Goal: Information Seeking & Learning: Check status

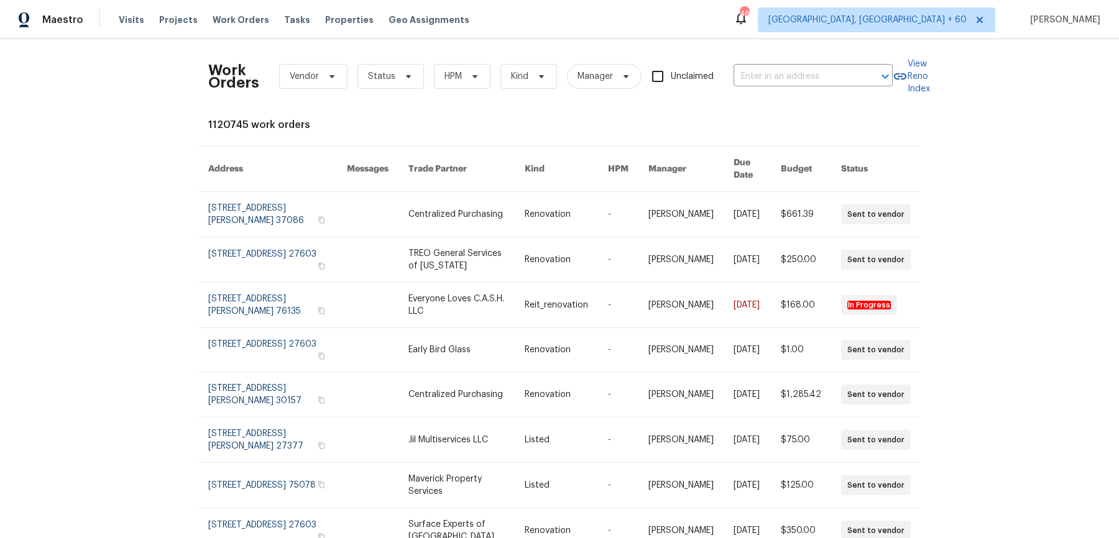
click at [822, 58] on div "Work Orders Vendor Status HPM Kind Manager Unclaimed ​" at bounding box center [550, 76] width 684 height 55
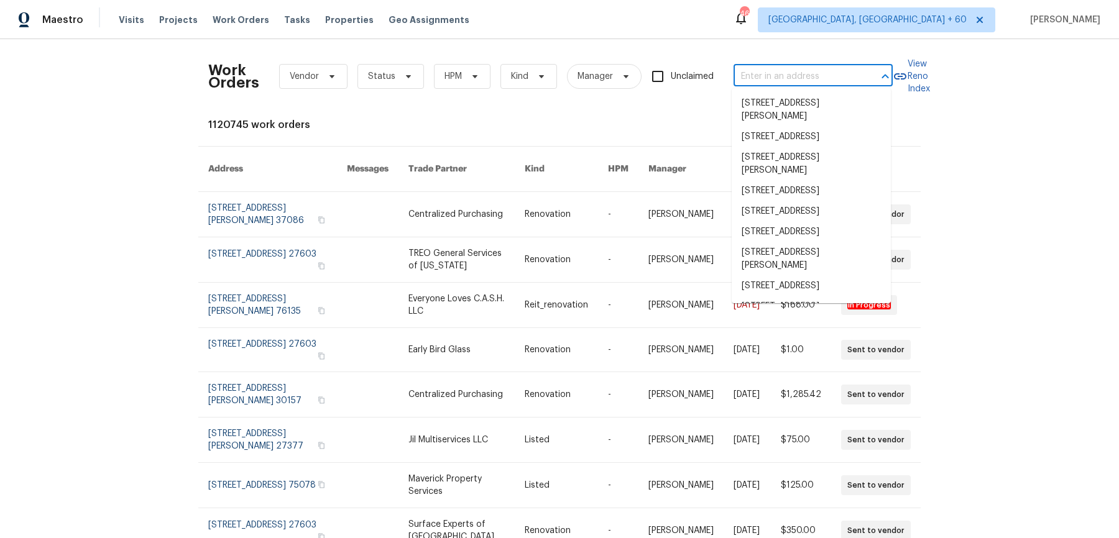
click at [817, 82] on input "text" at bounding box center [795, 76] width 124 height 19
paste input "5669 Lake Lindero Dr Agoura Hills, CA 91301"
type input "5669 Lake Lindero Dr Agoura Hills, CA 91301"
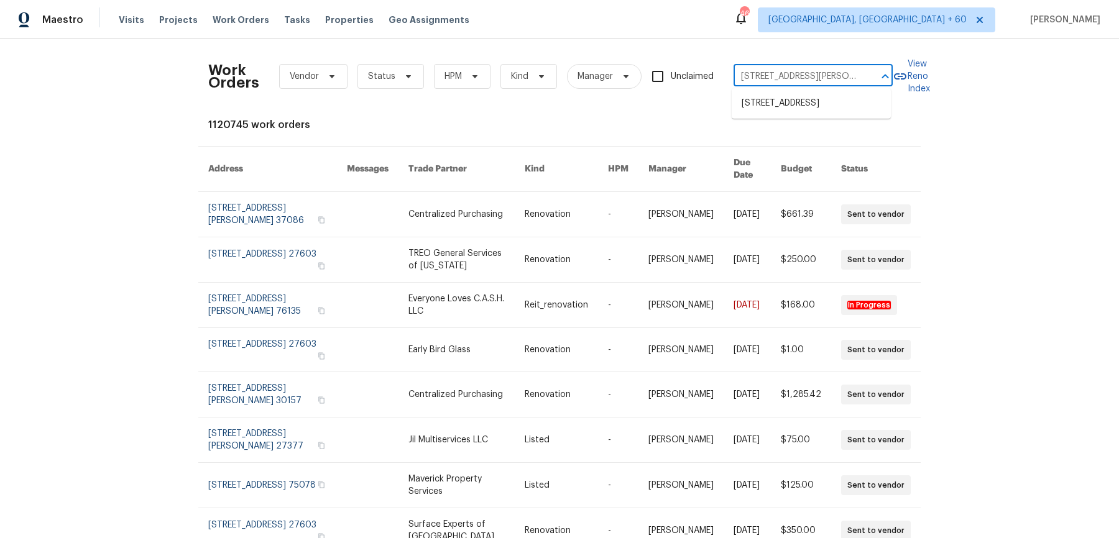
scroll to position [0, 63]
click at [813, 101] on li "5669 Lake Lindero Dr, Agoura Hills, CA 91301" at bounding box center [810, 103] width 159 height 21
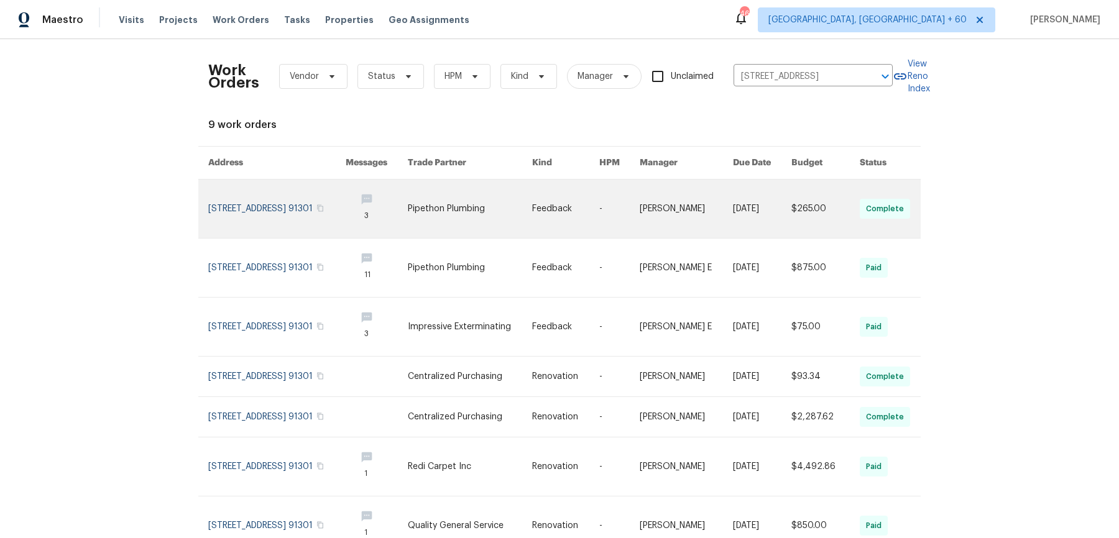
click at [671, 225] on link at bounding box center [685, 209] width 93 height 58
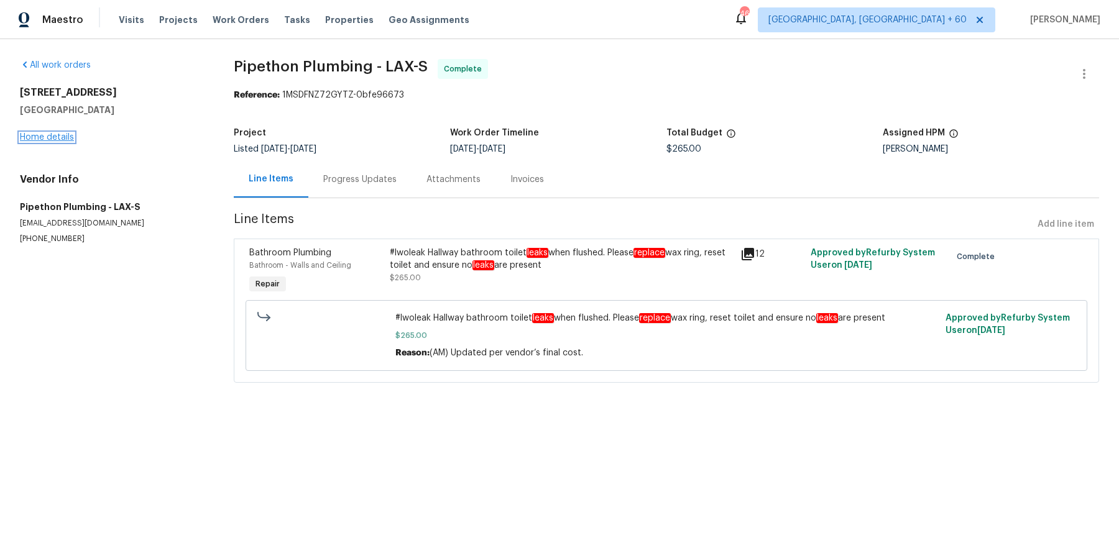
click at [69, 133] on link "Home details" at bounding box center [47, 137] width 54 height 9
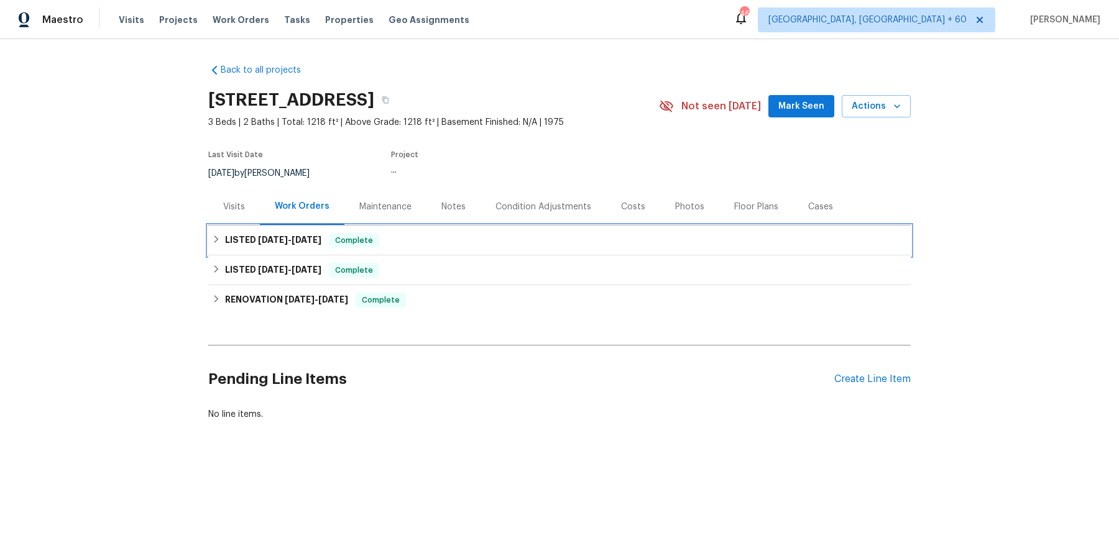
click at [407, 244] on div "LISTED 9/16/25 - 9/19/25 Complete" at bounding box center [559, 240] width 695 height 15
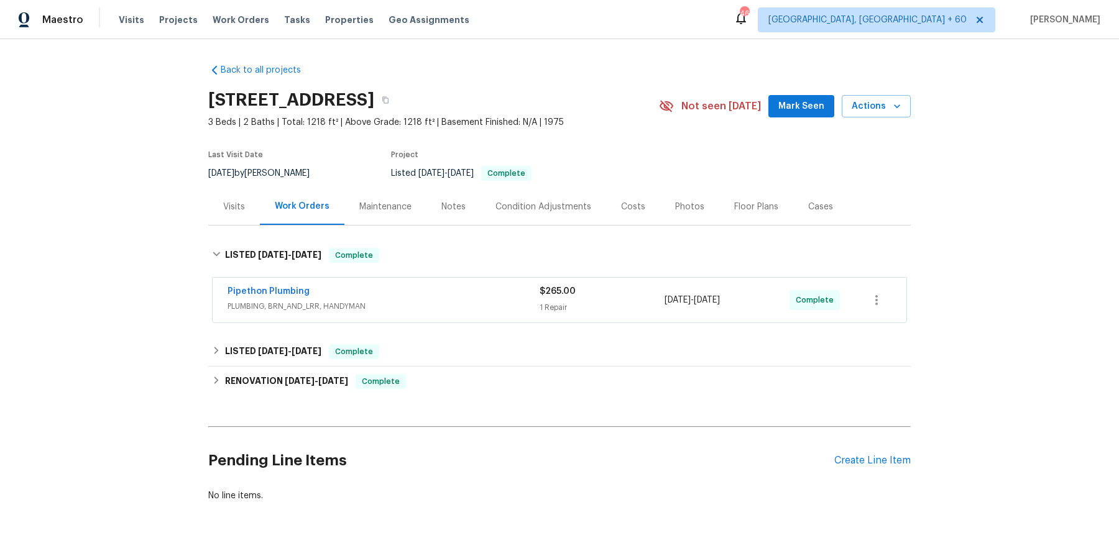
click at [457, 307] on span "PLUMBING, BRN_AND_LRR, HANDYMAN" at bounding box center [383, 306] width 312 height 12
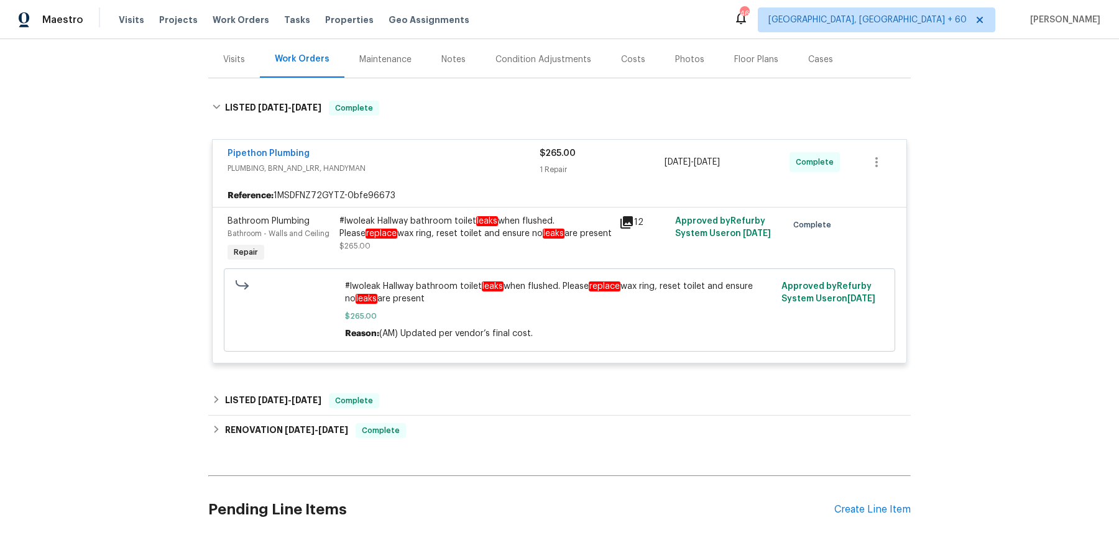
scroll to position [148, 0]
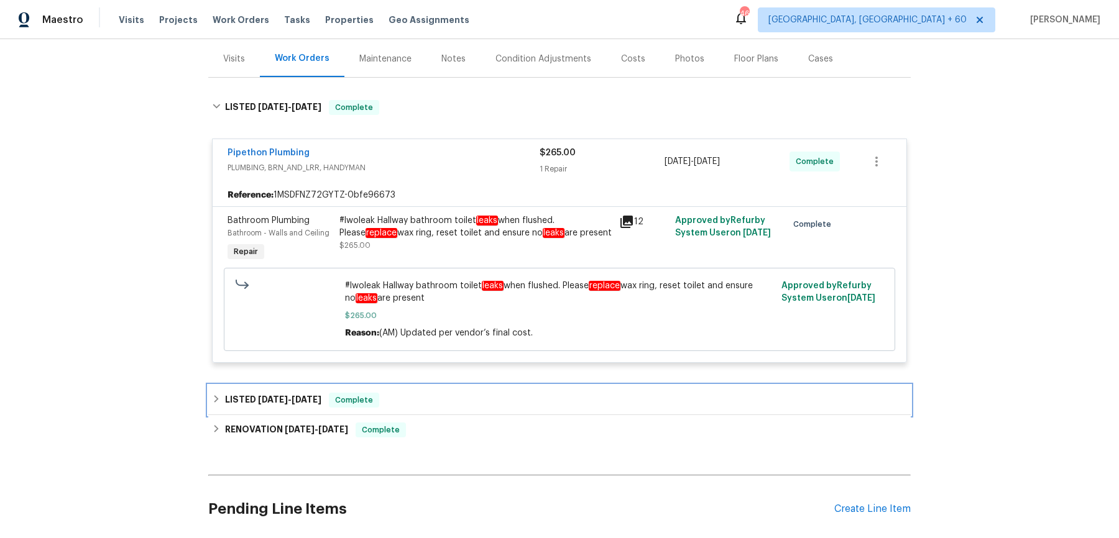
click at [411, 402] on div "LISTED 8/7/25 - 9/3/25 Complete" at bounding box center [559, 400] width 695 height 15
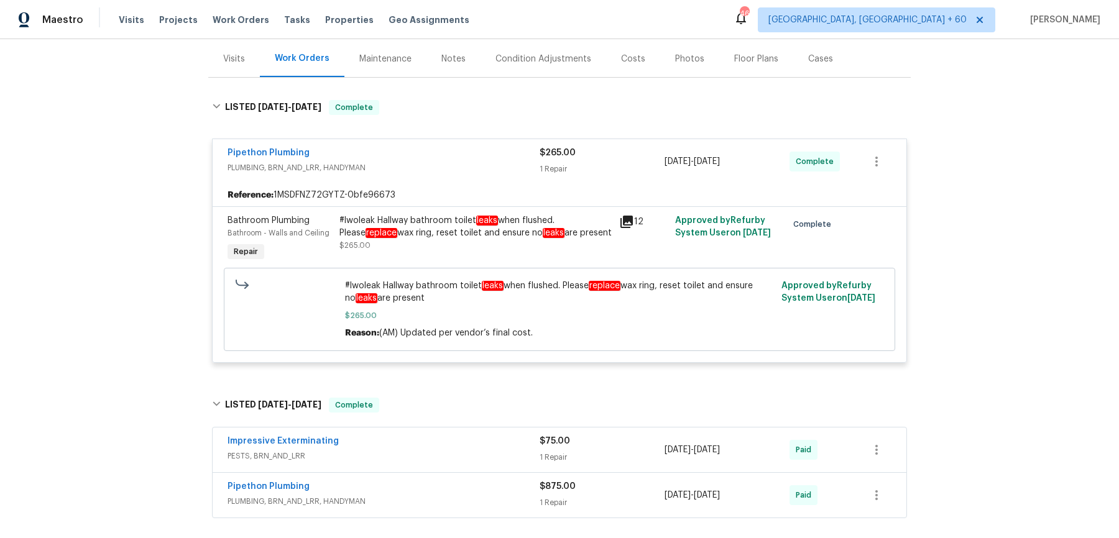
click at [411, 460] on span "PESTS, BRN_AND_LRR" at bounding box center [383, 456] width 312 height 12
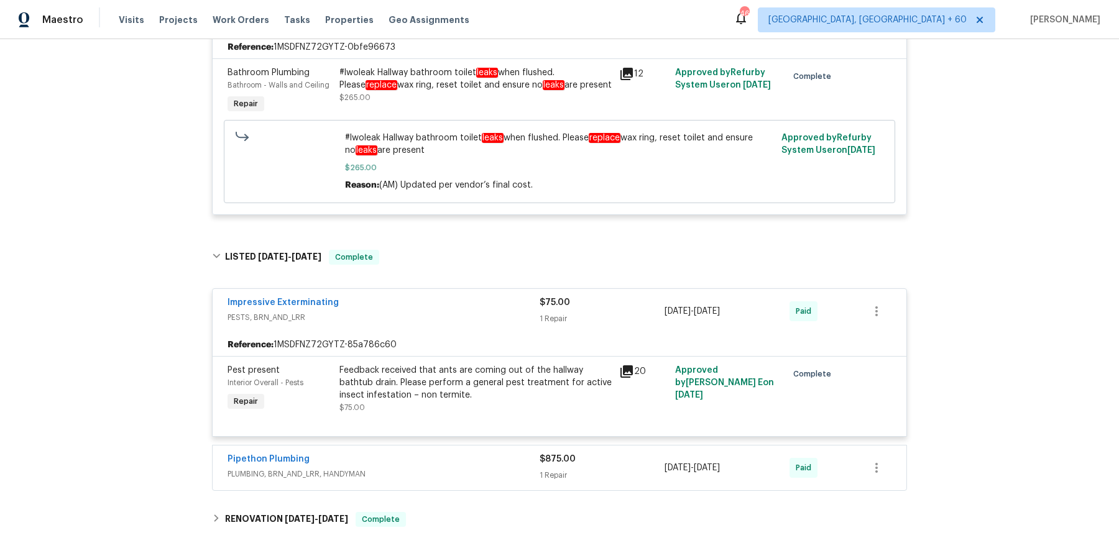
scroll to position [341, 0]
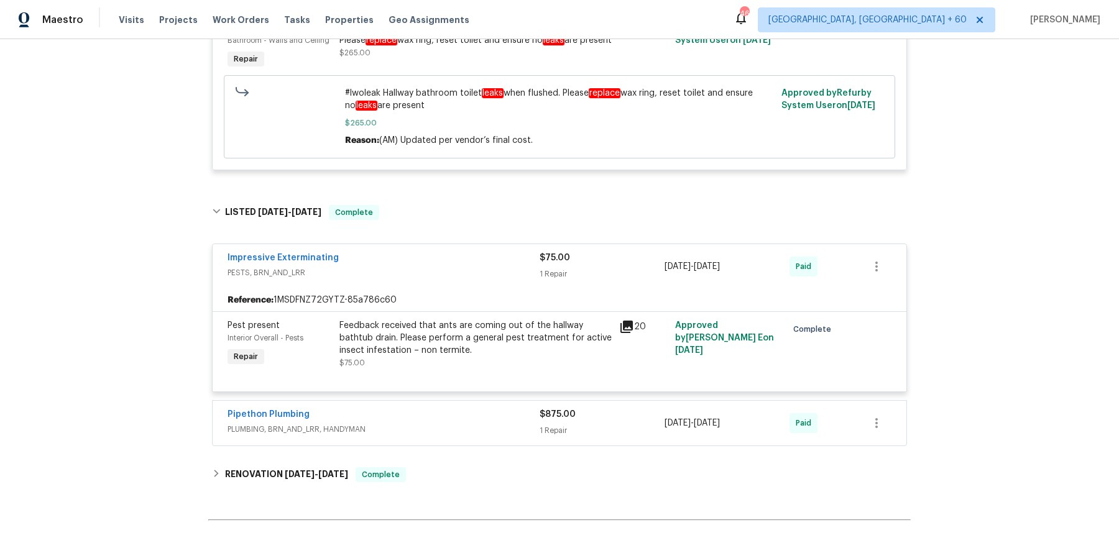
click at [457, 414] on div "Pipethon Plumbing" at bounding box center [383, 415] width 312 height 15
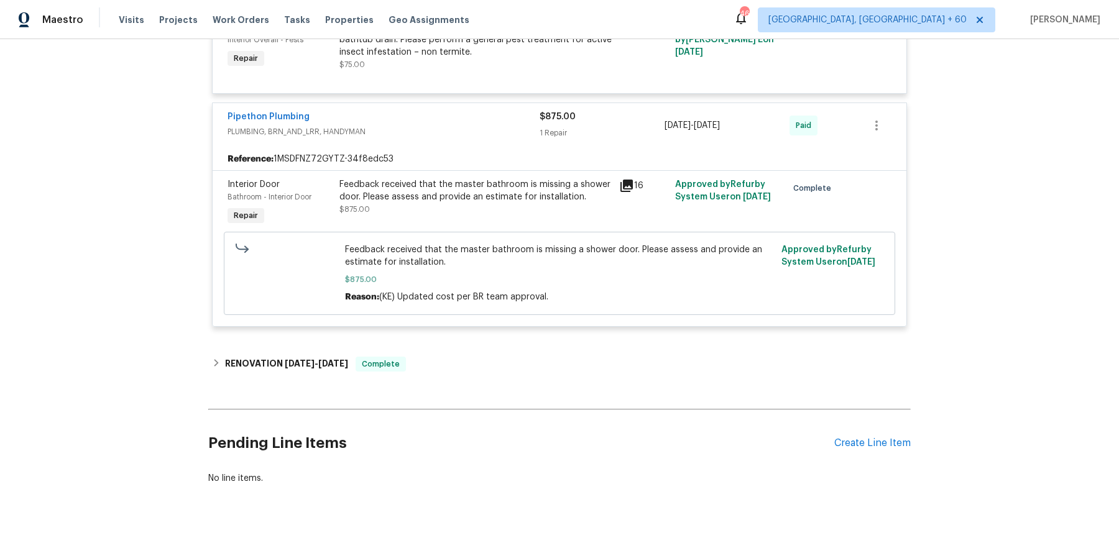
scroll to position [664, 0]
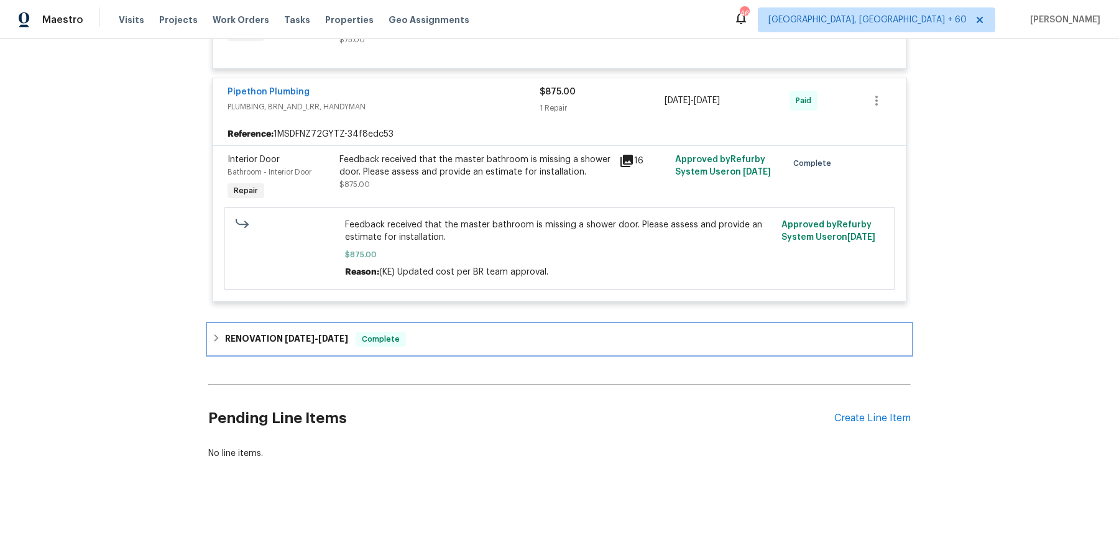
click at [472, 326] on div "RENOVATION 6/27/25 - 7/11/25 Complete" at bounding box center [559, 339] width 702 height 30
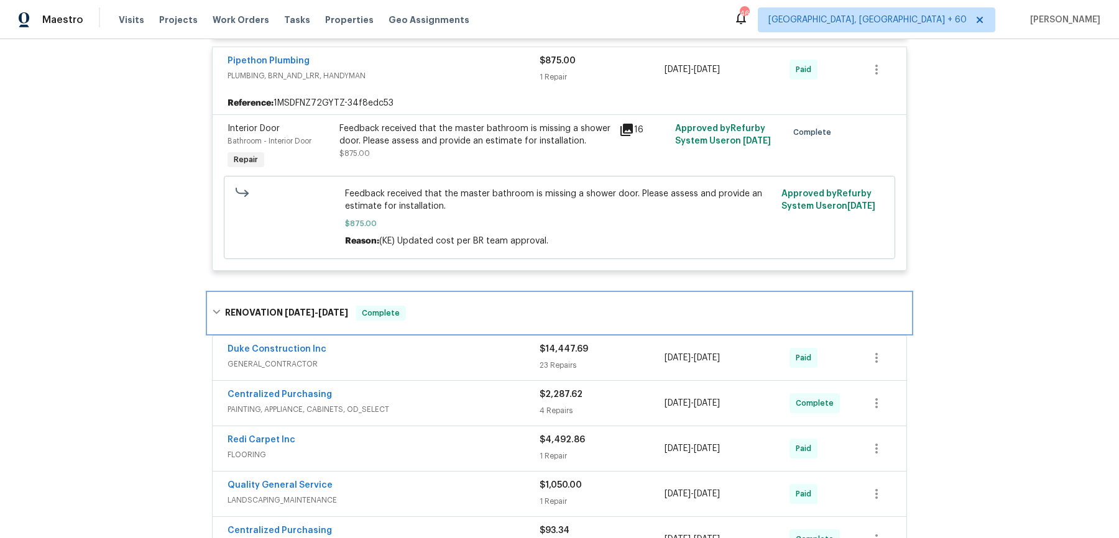
scroll to position [694, 0]
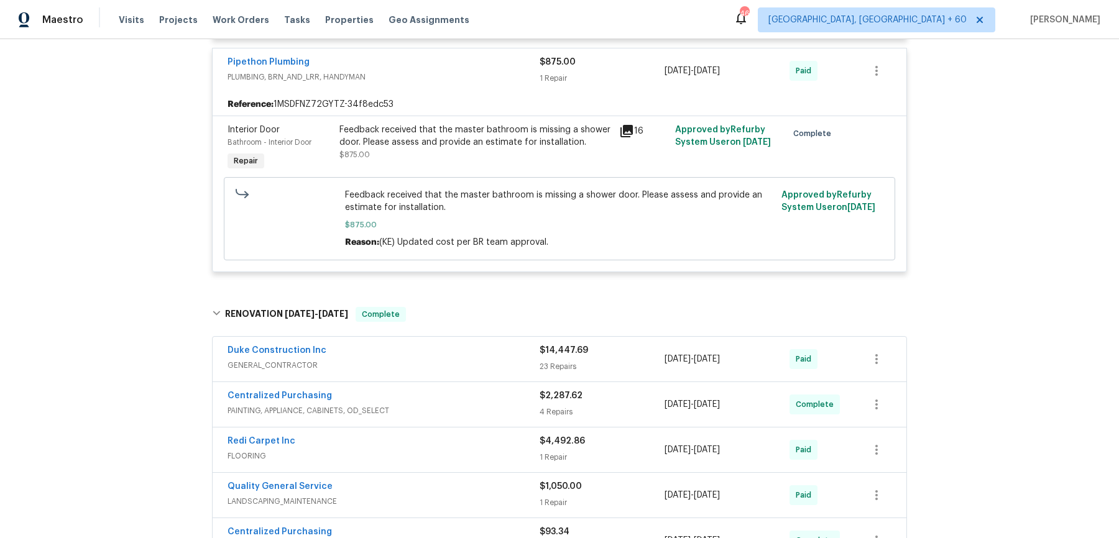
click at [487, 364] on span "GENERAL_CONTRACTOR" at bounding box center [383, 365] width 312 height 12
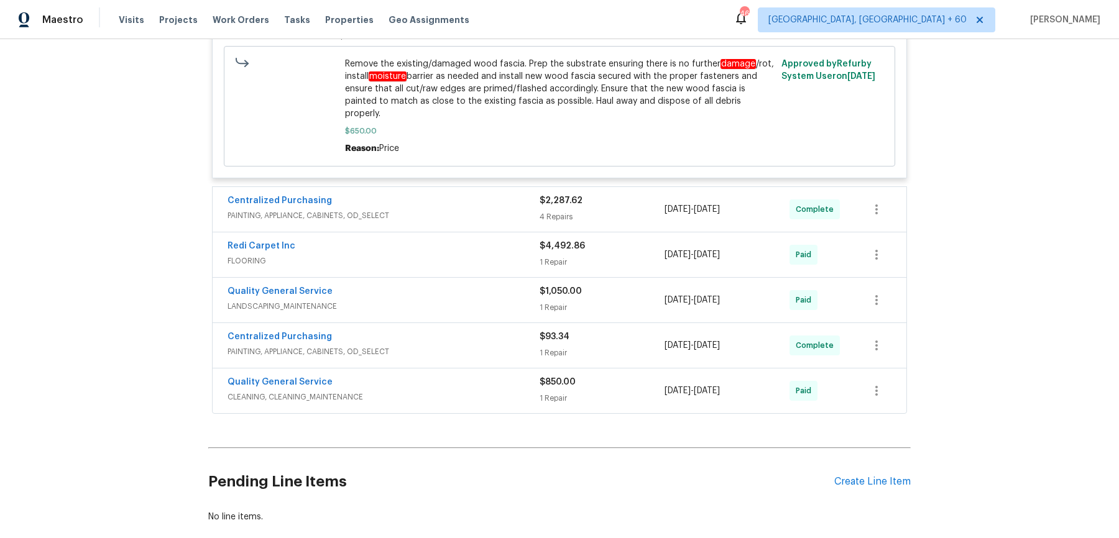
scroll to position [3981, 0]
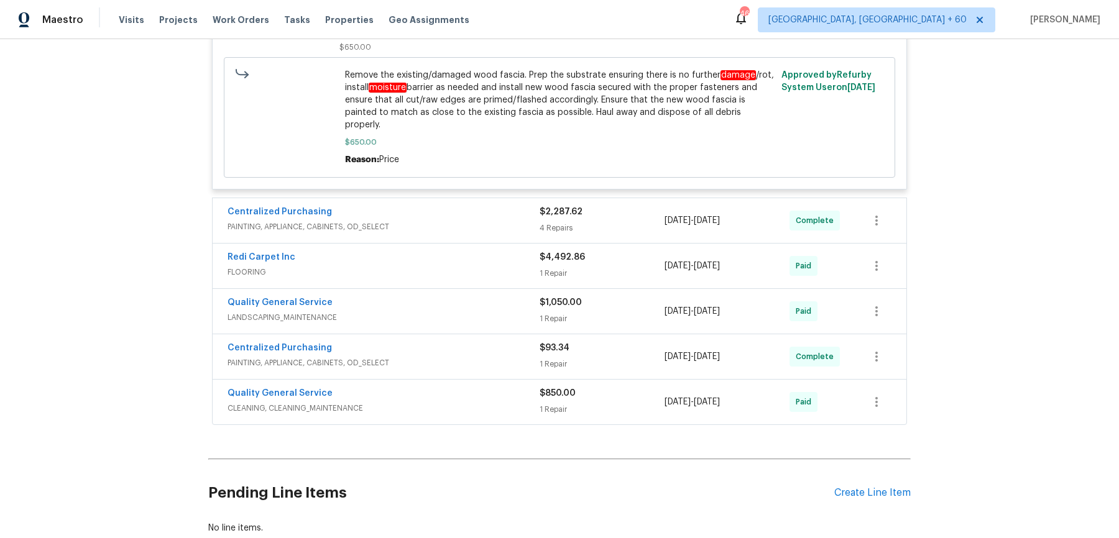
click at [521, 221] on span "PAINTING, APPLIANCE, CABINETS, OD_SELECT" at bounding box center [383, 227] width 312 height 12
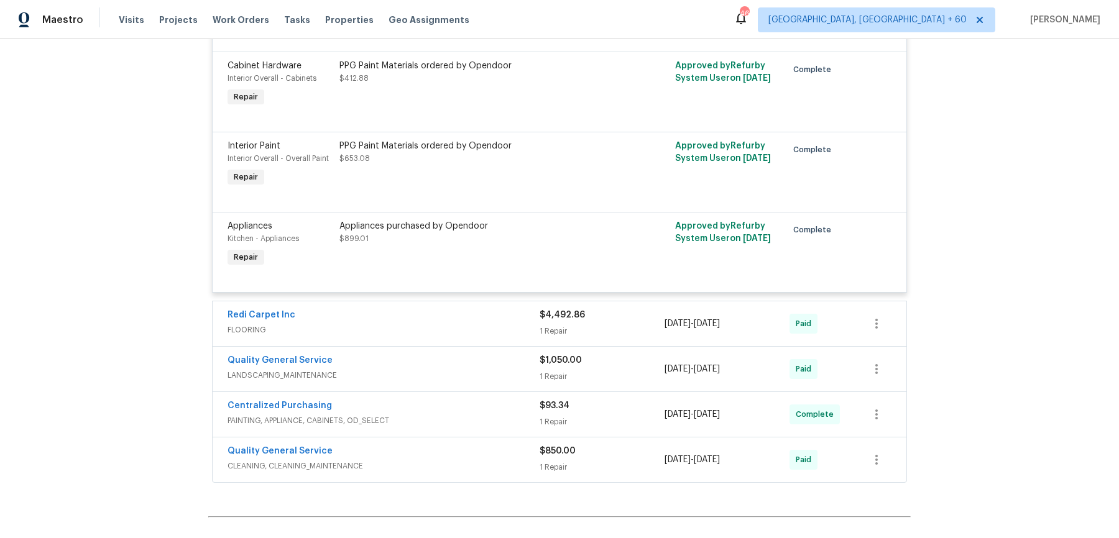
scroll to position [4276, 0]
click at [500, 301] on div "Redi Carpet Inc FLOORING $4,492.86 1 Repair 6/27/2025 - 7/7/2025 Paid" at bounding box center [560, 323] width 694 height 45
click at [497, 323] on span "FLOORING" at bounding box center [383, 329] width 312 height 12
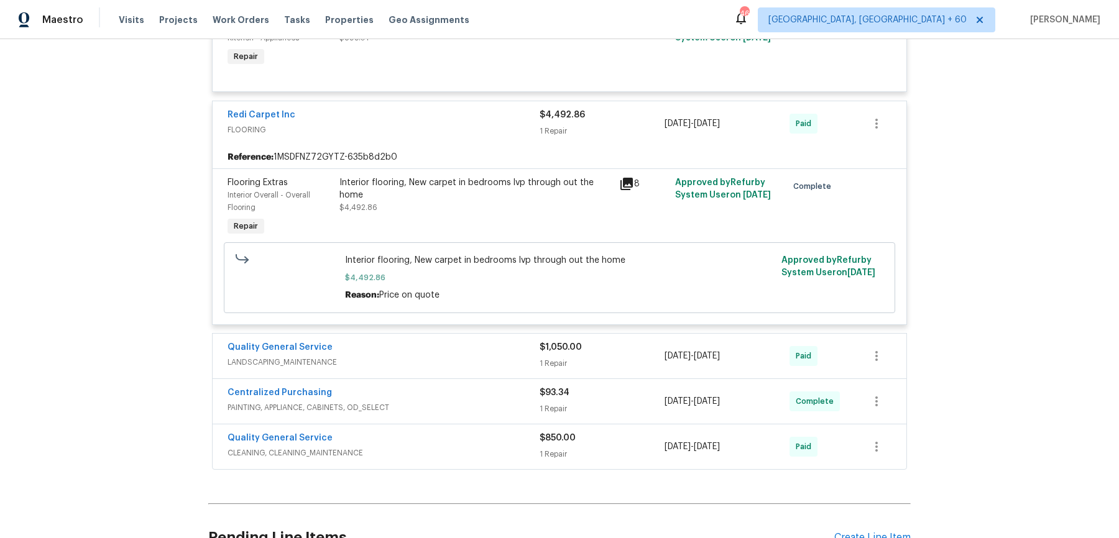
scroll to position [4475, 0]
click at [520, 357] on span "LANDSCAPING_MAINTENANCE" at bounding box center [383, 363] width 312 height 12
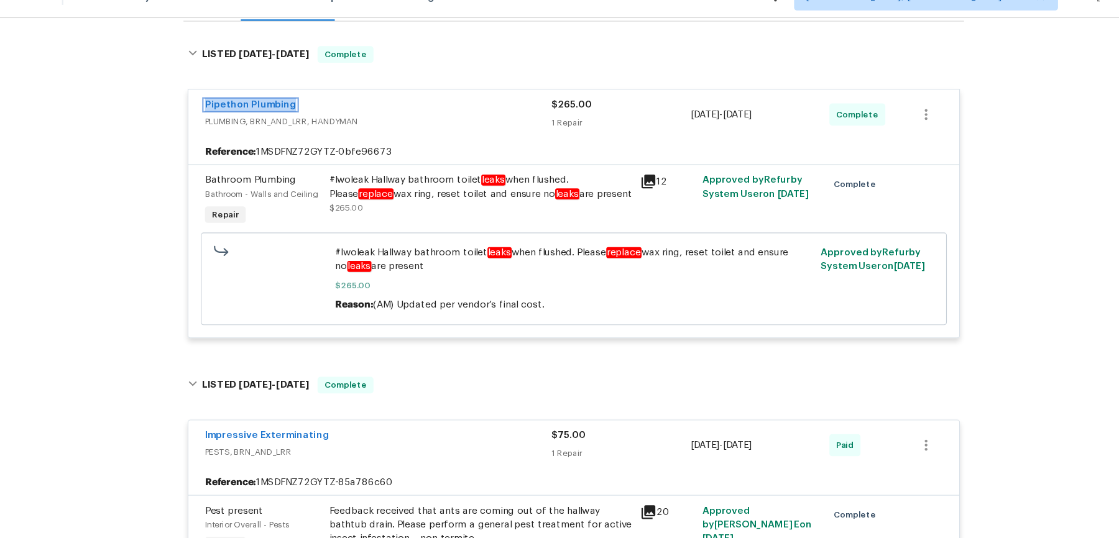
scroll to position [0, 0]
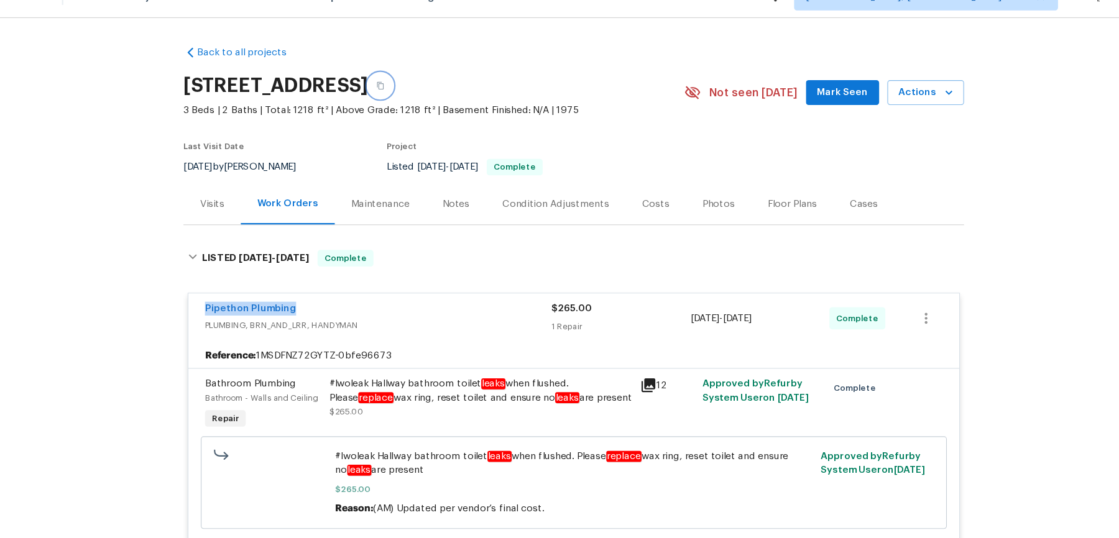
click at [396, 99] on button "button" at bounding box center [385, 100] width 22 height 22
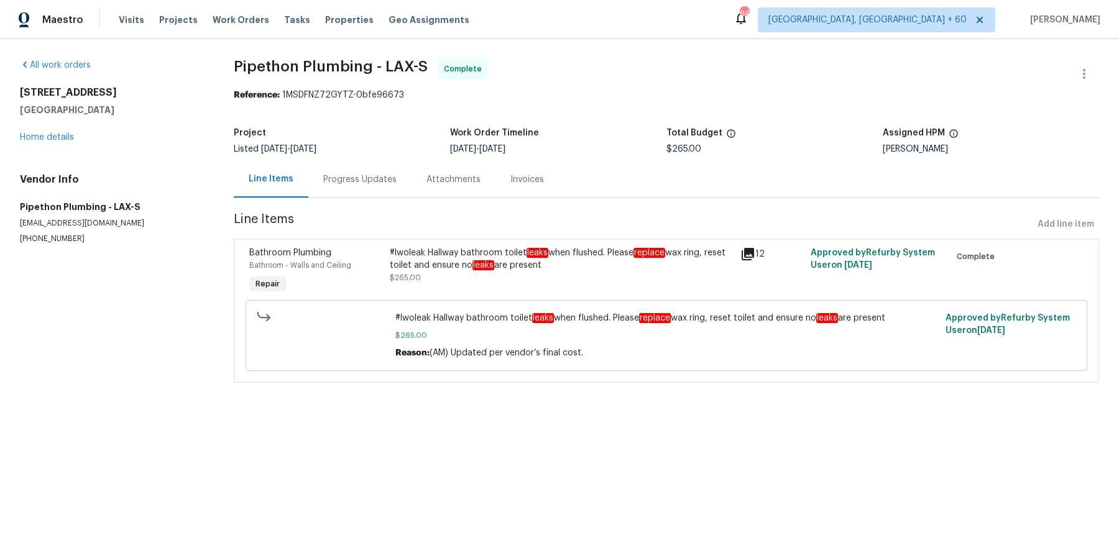
click at [345, 184] on div "Progress Updates" at bounding box center [359, 179] width 73 height 12
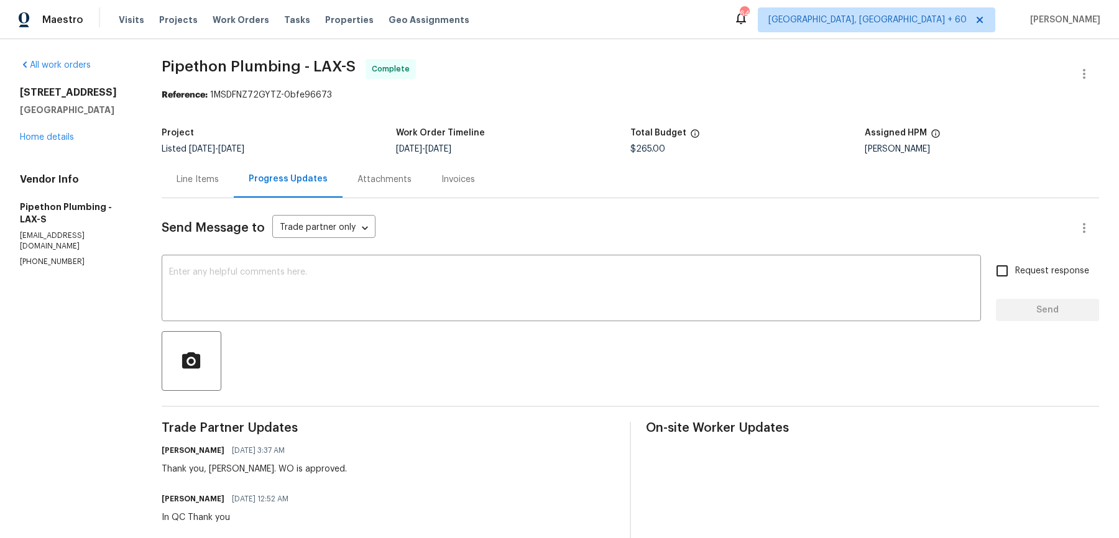
click at [191, 178] on div "Line Items" at bounding box center [197, 179] width 42 height 12
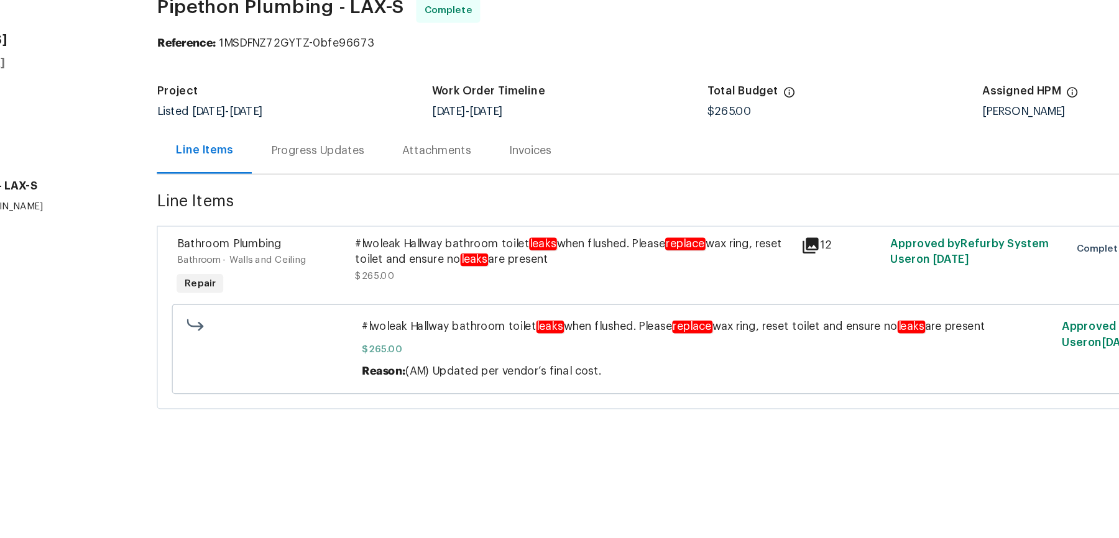
click at [382, 181] on div "Progress Updates" at bounding box center [359, 179] width 73 height 12
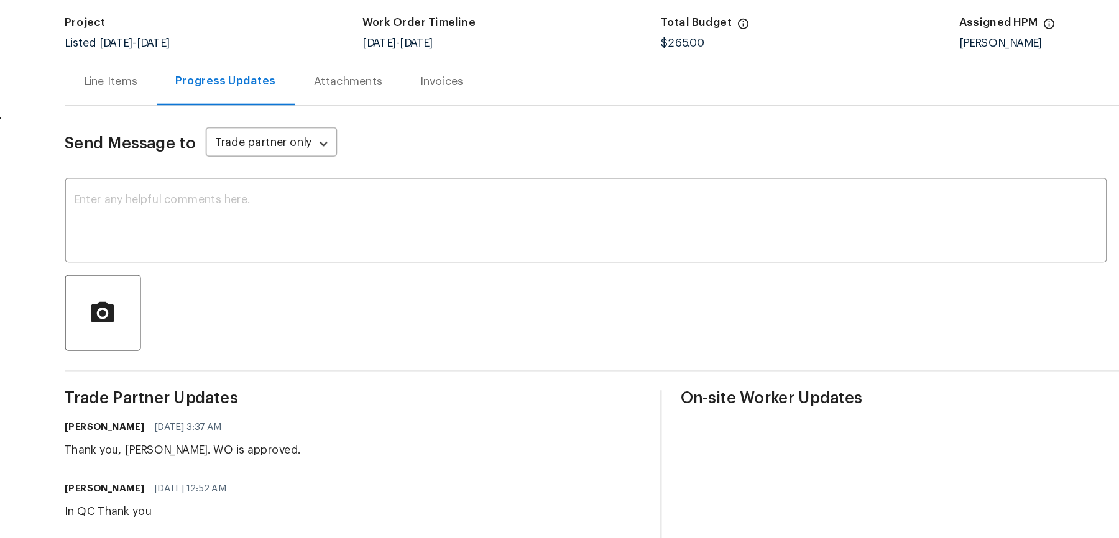
click at [216, 178] on div "Line Items" at bounding box center [197, 179] width 42 height 12
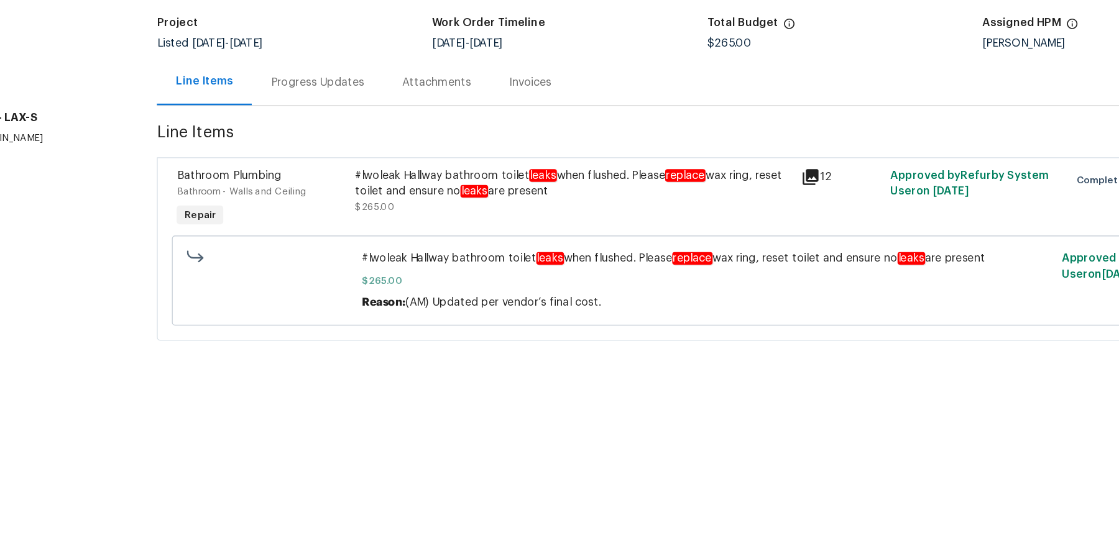
click at [434, 247] on div "#lwoleak Hallway bathroom toilet leaks when flushed. Please replace wax ring, r…" at bounding box center [561, 259] width 343 height 25
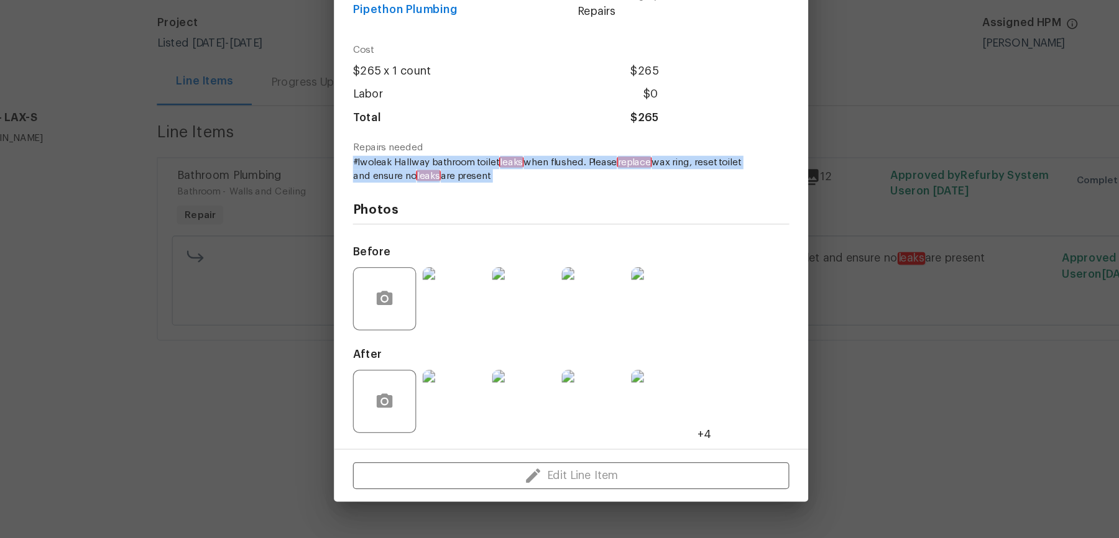
drag, startPoint x: 387, startPoint y: 239, endPoint x: 532, endPoint y: 258, distance: 146.6
click at [532, 258] on div "Vendor Pipethon Plumbing Account Category Repairs Cost $265 x 1 count $265 Labo…" at bounding box center [559, 280] width 373 height 375
copy span "#lwoleak Hallway bathroom toilet leaks when flushed. Please replace wax ring, r…"
click at [329, 261] on div "Bathroom Plumbing Bathroom - Walls and Ceiling Complete Vendor Pipethon Plumbin…" at bounding box center [559, 269] width 1119 height 538
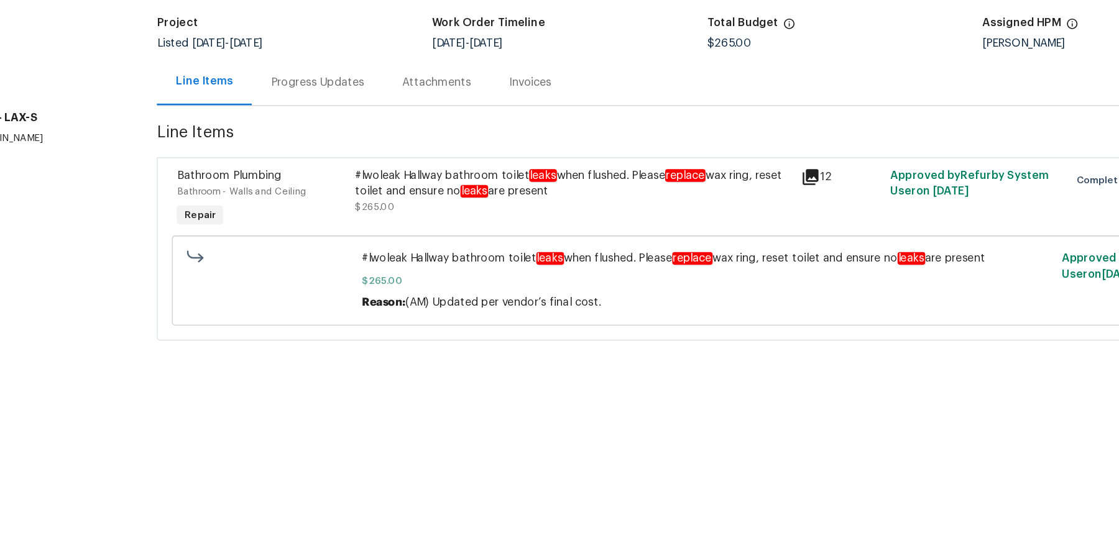
click at [346, 185] on div "Progress Updates" at bounding box center [359, 179] width 73 height 12
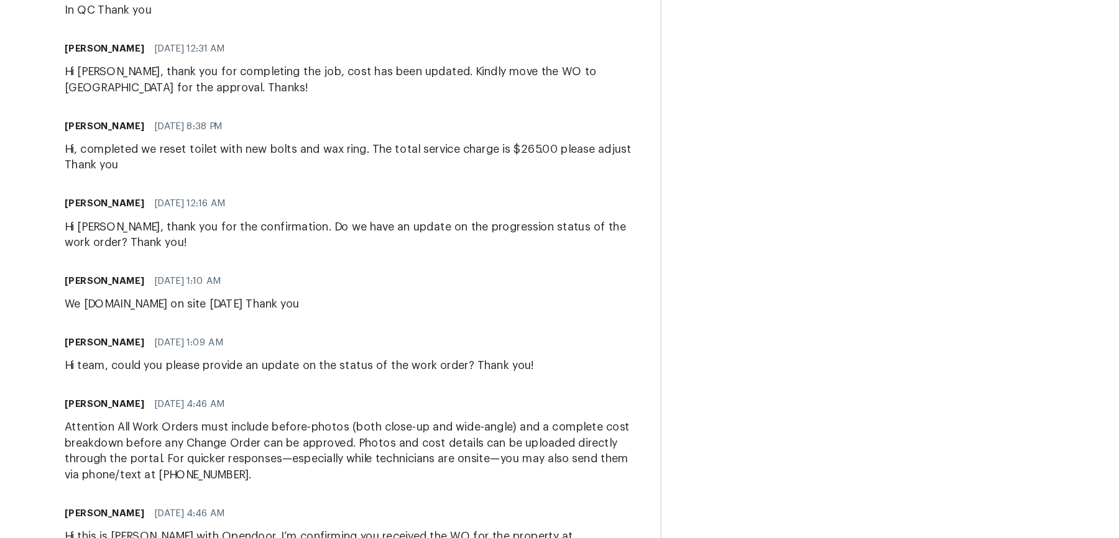
scroll to position [390, 0]
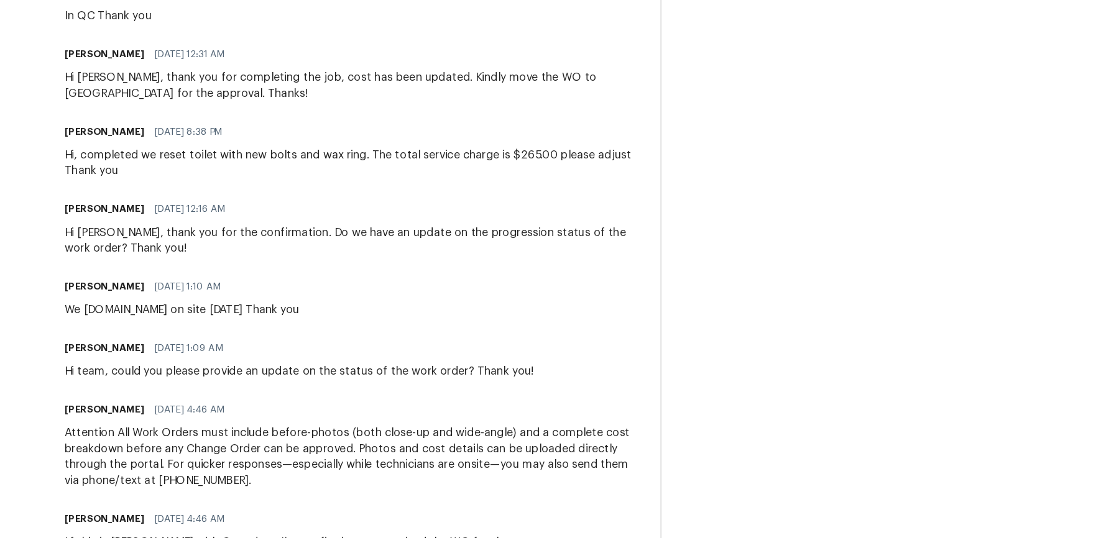
drag, startPoint x: 158, startPoint y: 166, endPoint x: 459, endPoint y: 426, distance: 397.8
click at [459, 426] on div "All work orders [STREET_ADDRESS] Home details Vendor Info Pipethon Plumbing - L…" at bounding box center [559, 134] width 1119 height 971
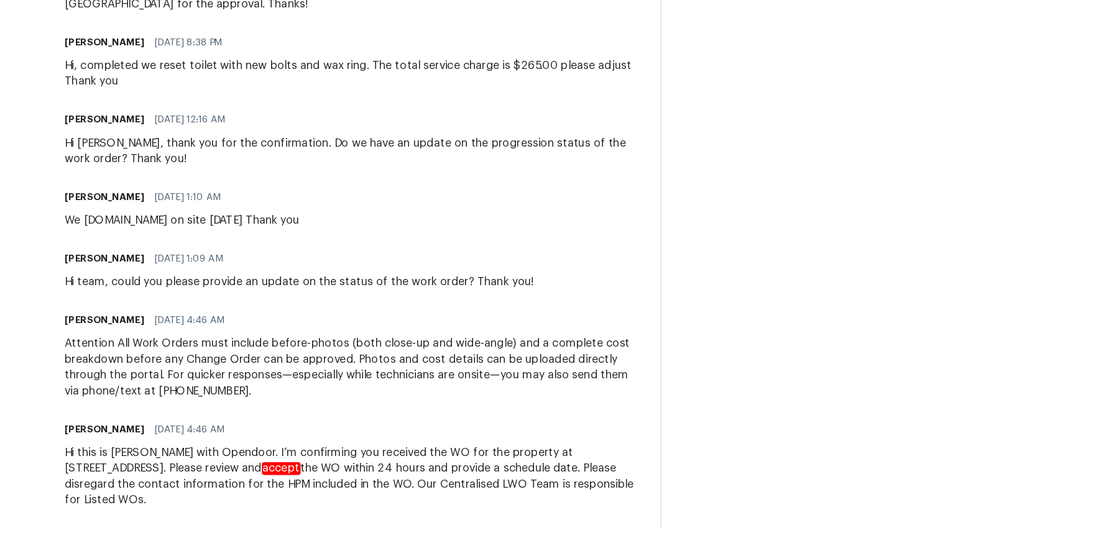
scroll to position [471, 0]
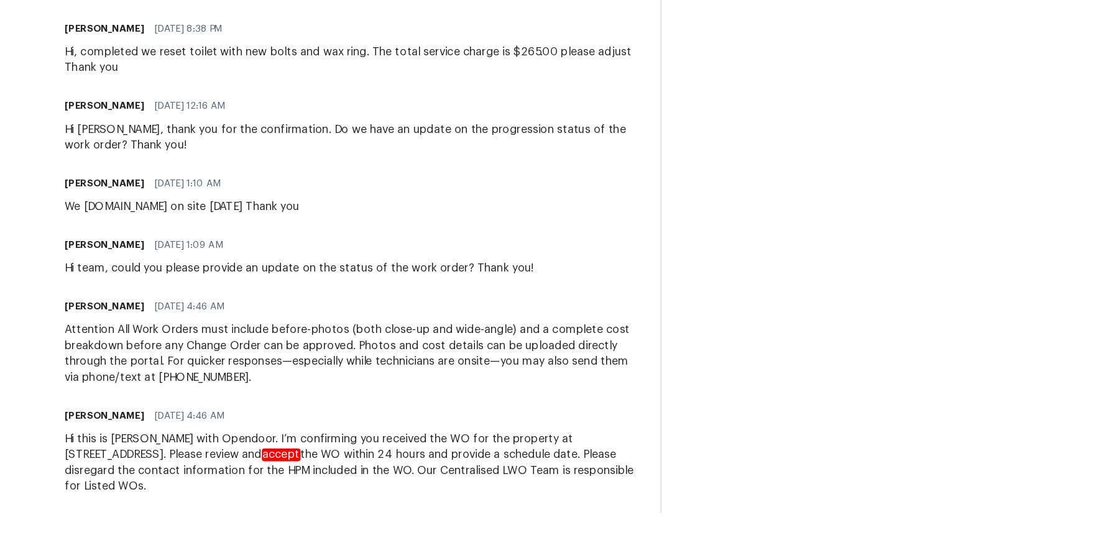
drag, startPoint x: 161, startPoint y: 172, endPoint x: 505, endPoint y: 539, distance: 502.5
click at [505, 538] on html "Maestro Visits Projects Work Orders Tasks Properties Geo Assignments 647 [GEOGR…" at bounding box center [559, 269] width 1119 height 538
copy div "Lo Ipsu, dolor sit ame consectetu adi eli, sedd eiu temp incidid. Utlabo etdo m…"
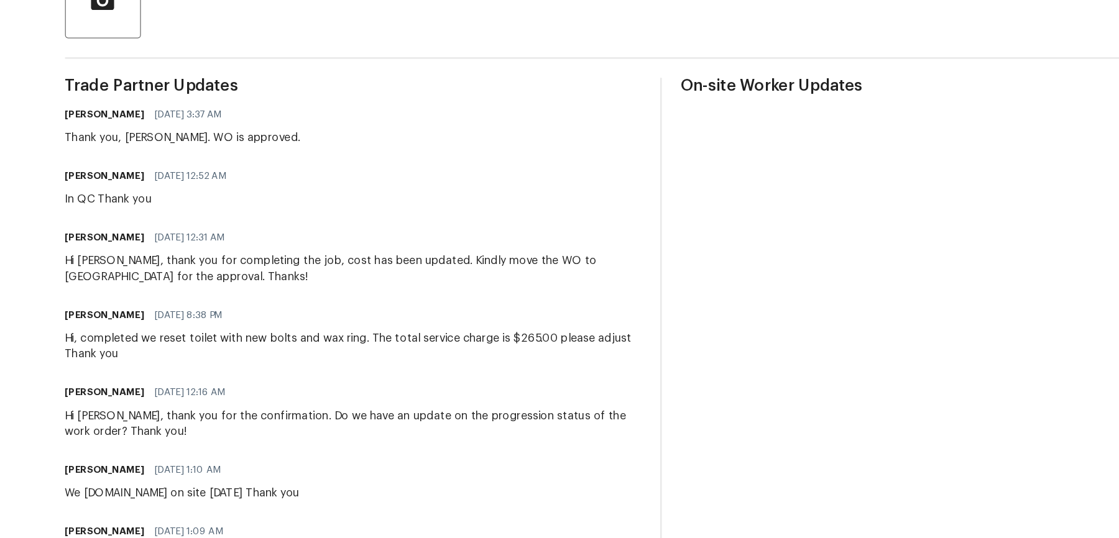
scroll to position [246, 0]
click at [220, 188] on div "Trade Partner Updates [PERSON_NAME] M [DATE] 3:37 AM Thank you, [PERSON_NAME]. …" at bounding box center [388, 460] width 453 height 568
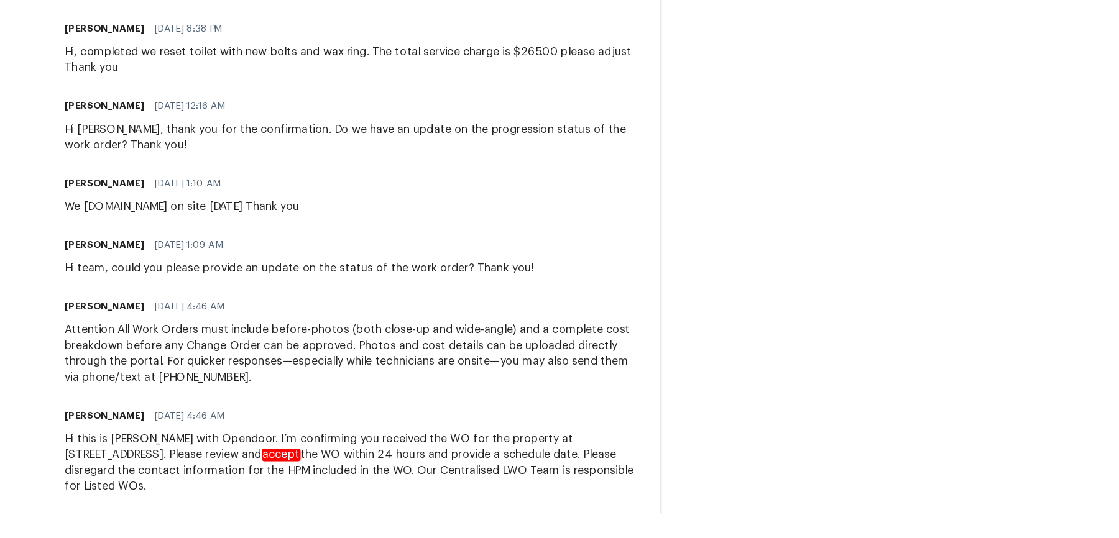
scroll to position [471, 0]
drag, startPoint x: 163, startPoint y: 198, endPoint x: 388, endPoint y: 546, distance: 413.9
click at [388, 538] on html "Maestro Visits Projects Work Orders Tasks Properties Geo Assignments 647 [GEOGR…" at bounding box center [559, 269] width 1119 height 538
copy div "[PERSON_NAME] M [DATE] 3:37 AM Thank you, [PERSON_NAME]. WO is approved. [PERSO…"
click at [501, 274] on div "[PERSON_NAME] [DATE] 1:10 AM We [DOMAIN_NAME] on site [DATE] Thank you" at bounding box center [388, 267] width 453 height 34
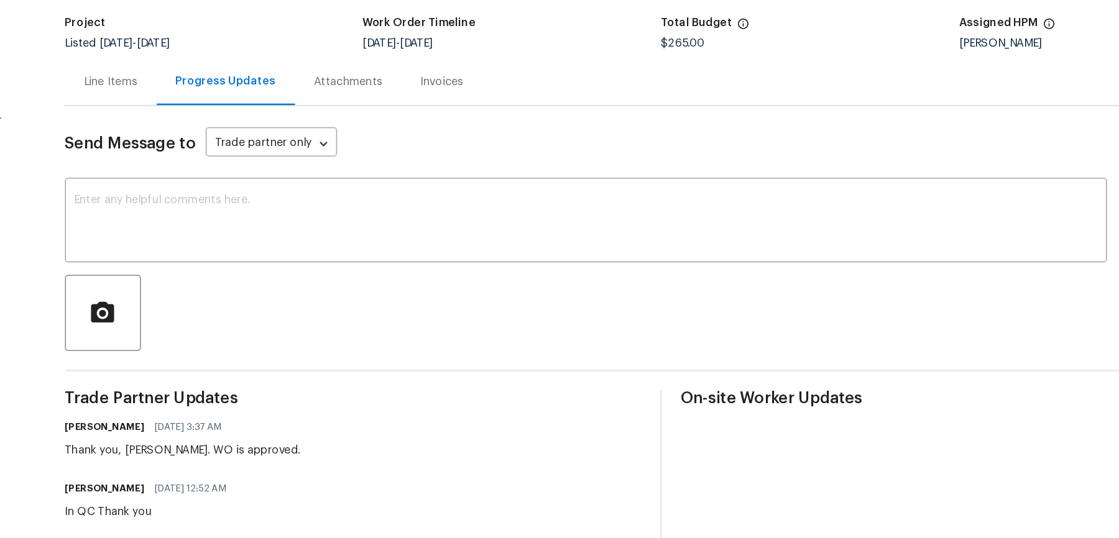
scroll to position [0, 0]
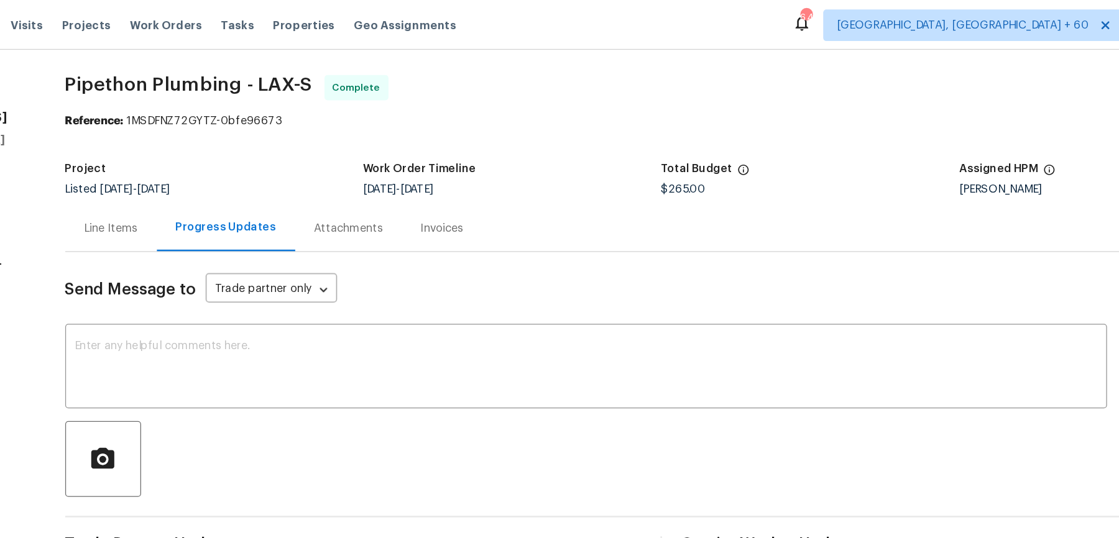
click at [188, 178] on div "Line Items" at bounding box center [197, 179] width 42 height 12
